Goal: Transaction & Acquisition: Purchase product/service

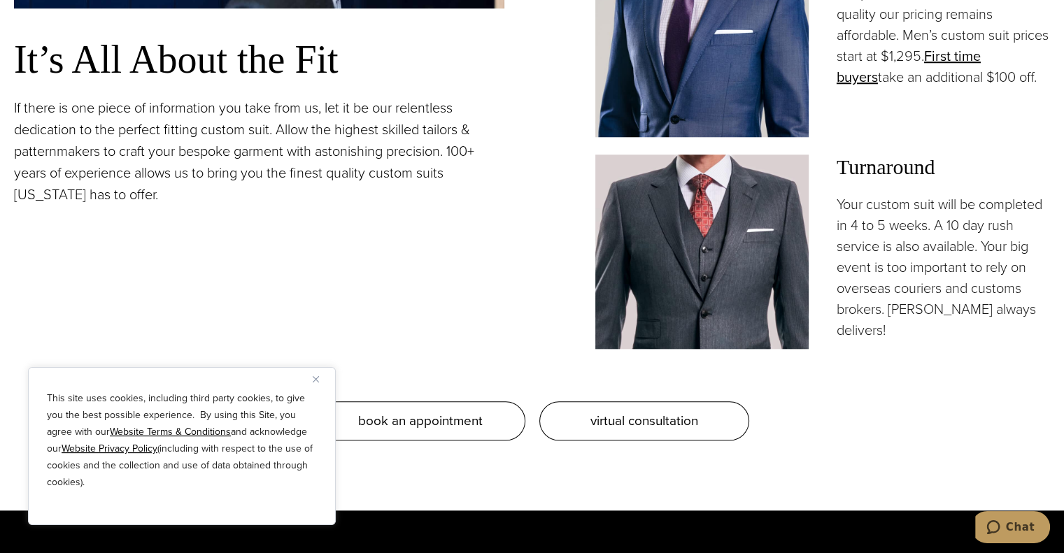
scroll to position [1399, 0]
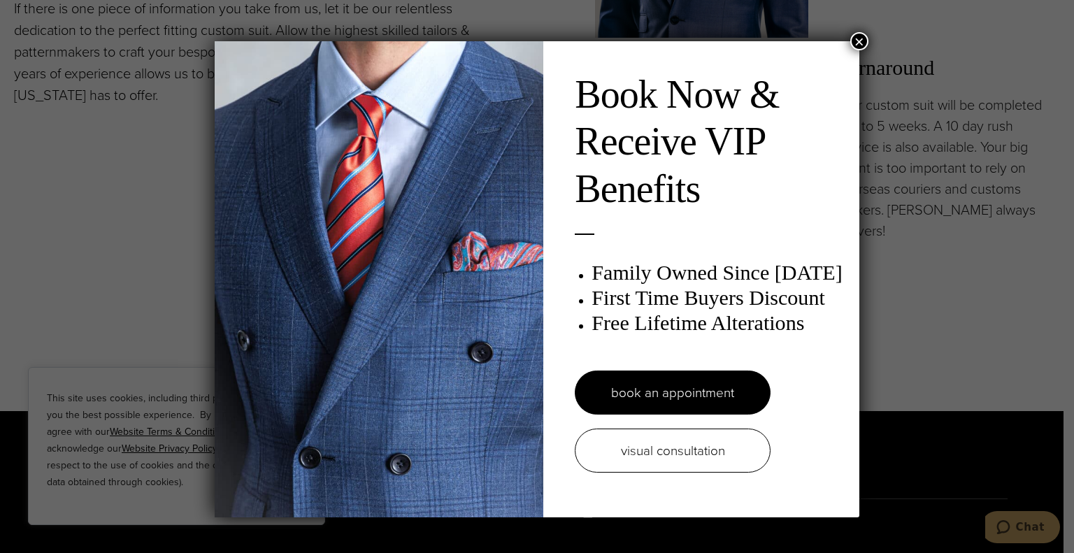
click at [856, 40] on button "×" at bounding box center [860, 41] width 18 height 18
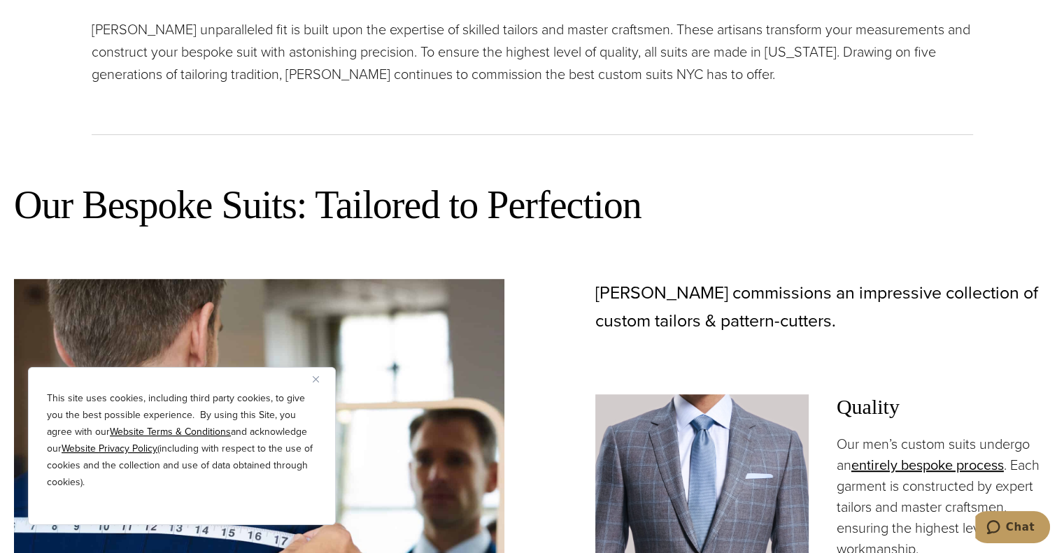
scroll to position [629, 0]
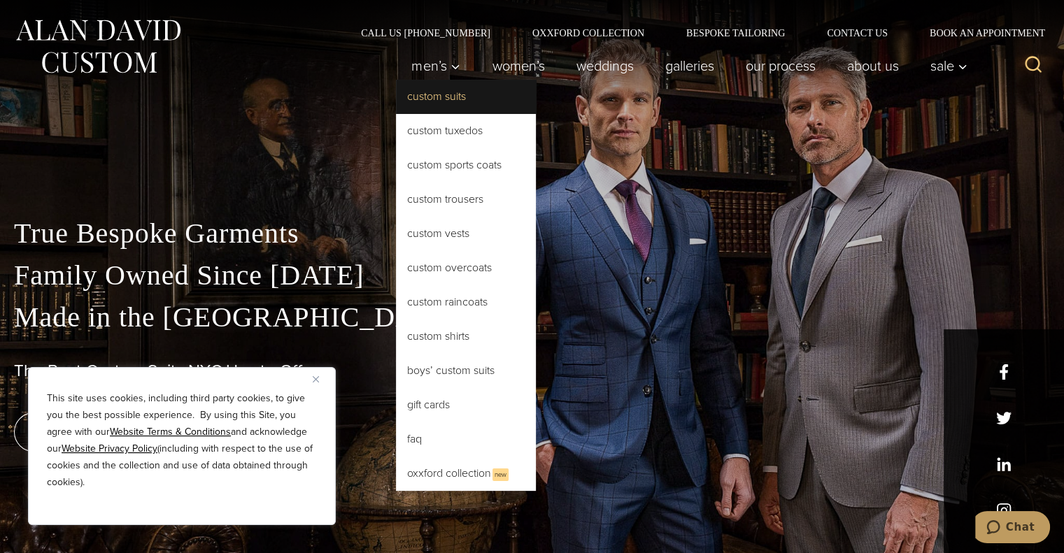
click at [422, 97] on link "Custom Suits" at bounding box center [466, 97] width 140 height 34
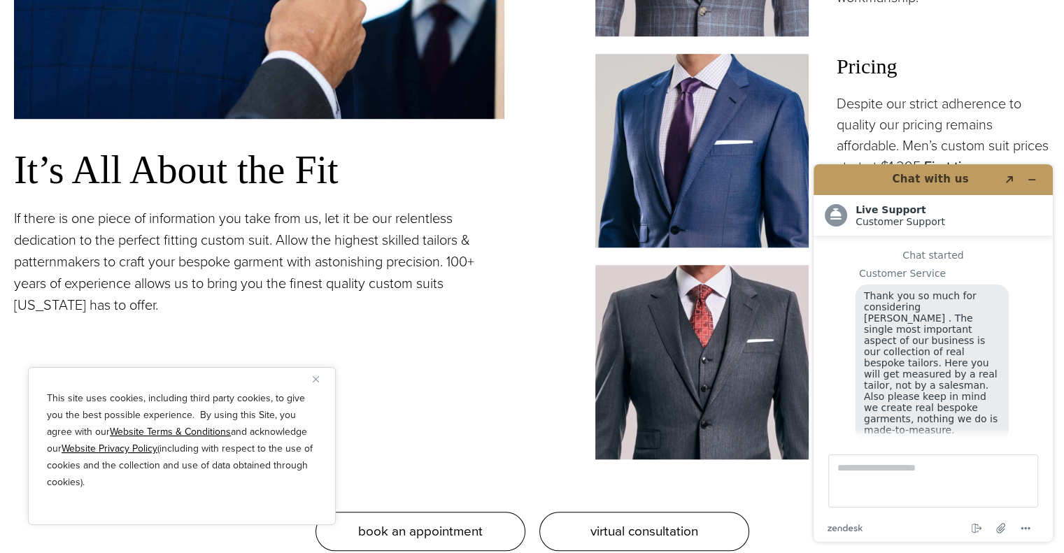
scroll to position [17, 0]
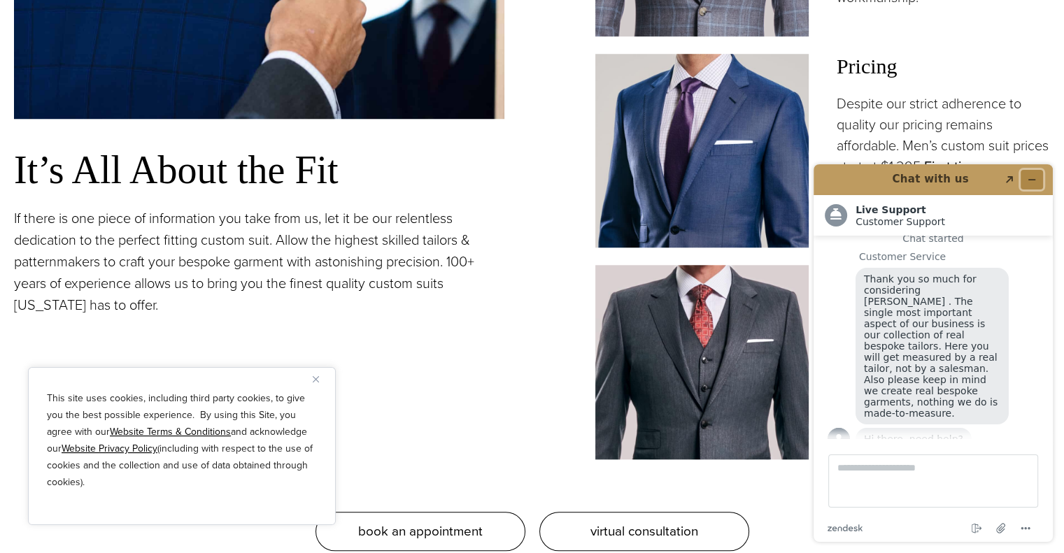
click at [1037, 179] on button "Minimize widget" at bounding box center [1031, 180] width 22 height 20
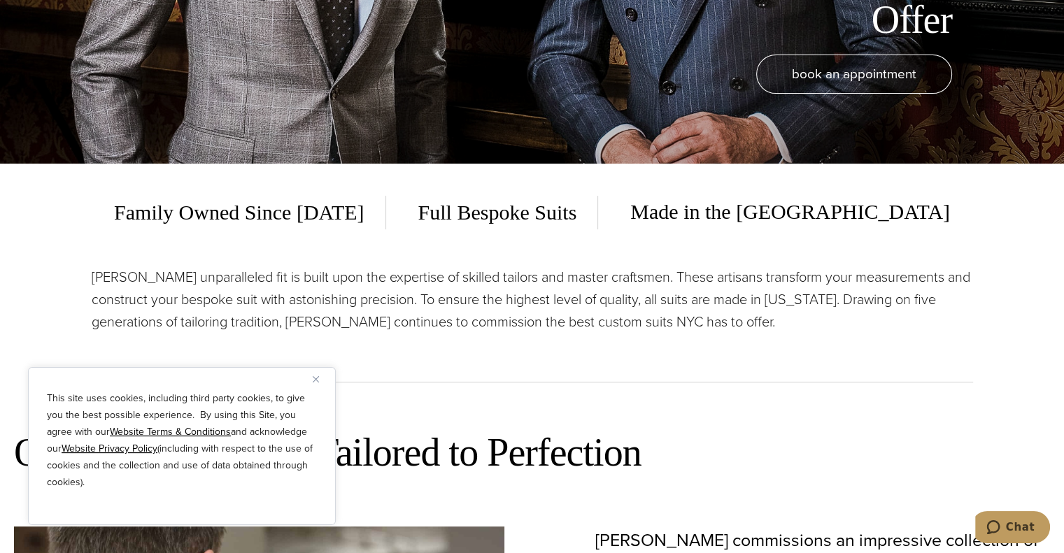
scroll to position [6148, 0]
